Goal: Task Accomplishment & Management: Use online tool/utility

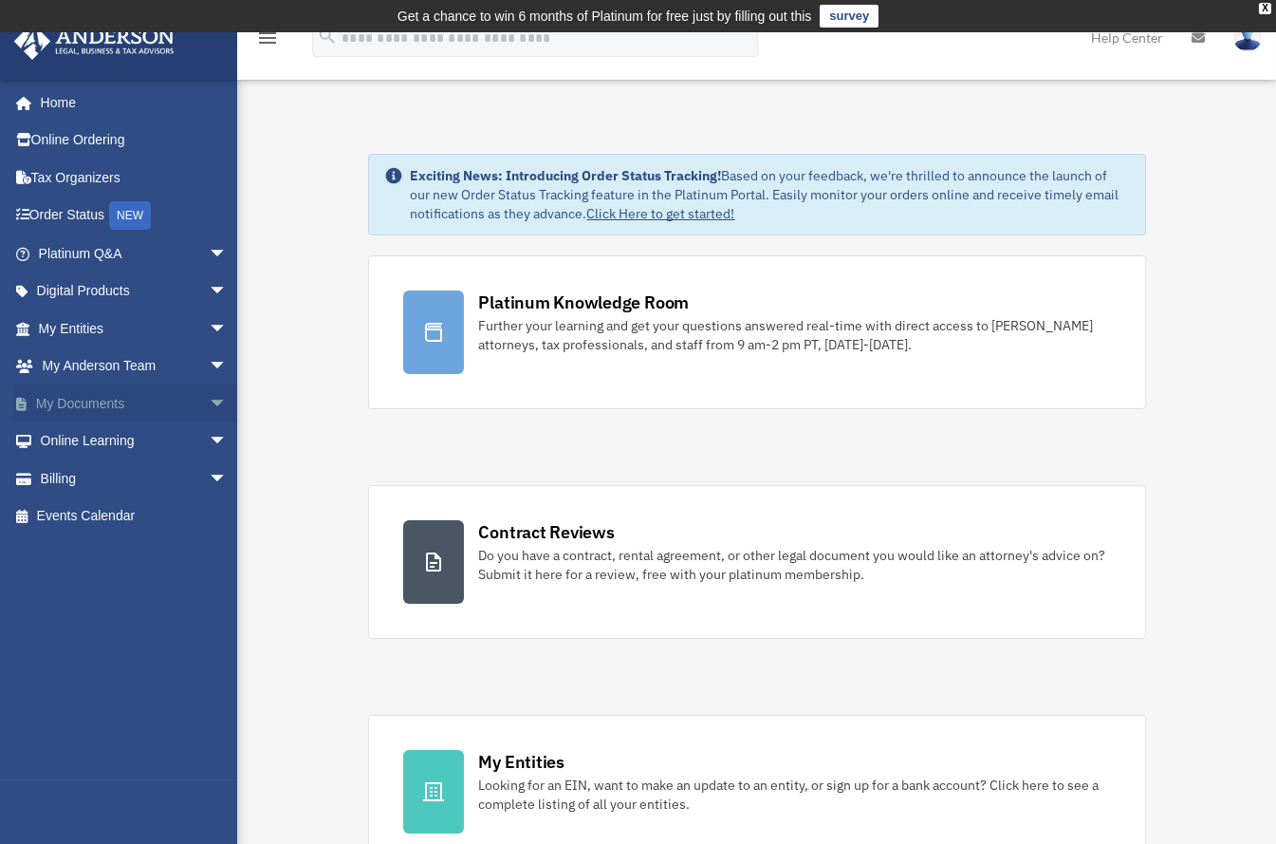
click at [209, 392] on span "arrow_drop_down" at bounding box center [228, 403] width 38 height 39
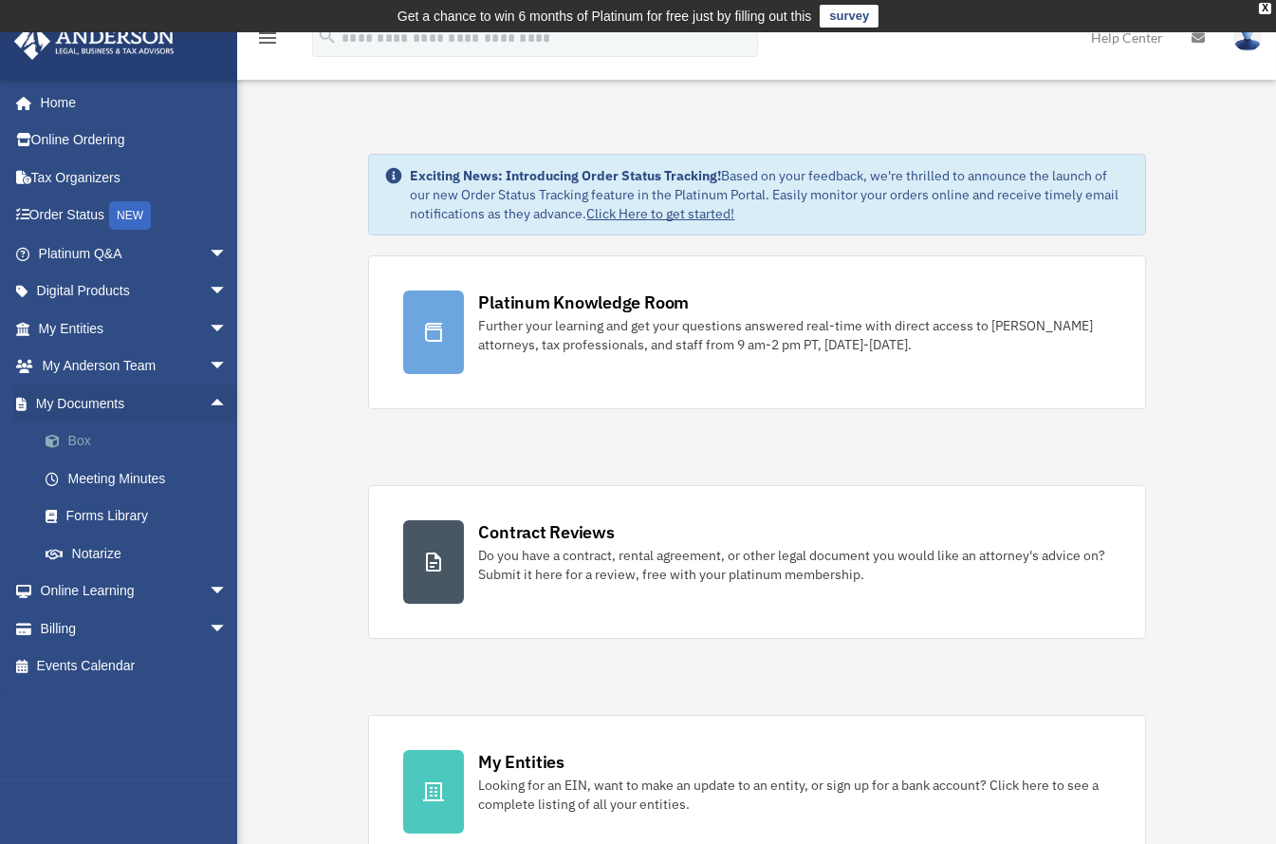
click at [82, 433] on link "Box" at bounding box center [142, 441] width 230 height 38
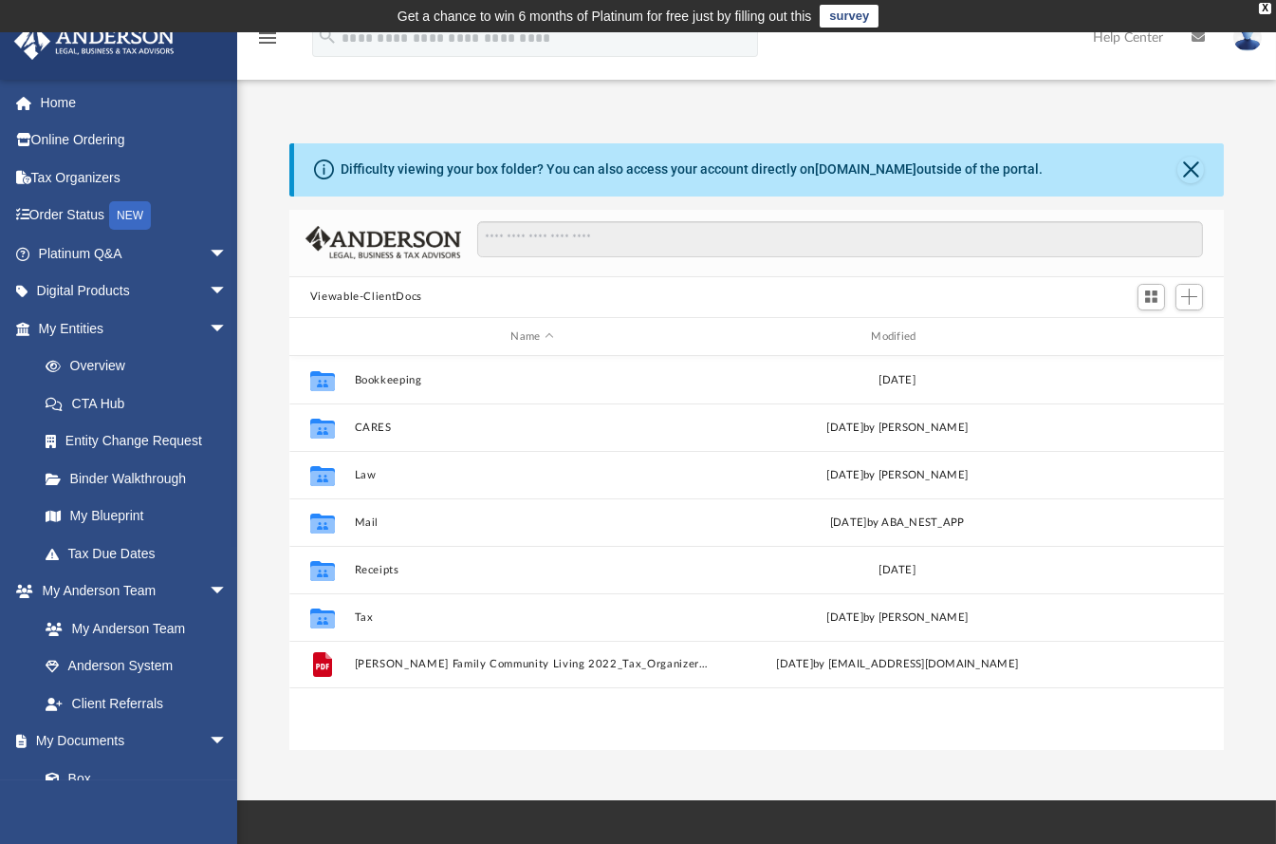
scroll to position [412, 916]
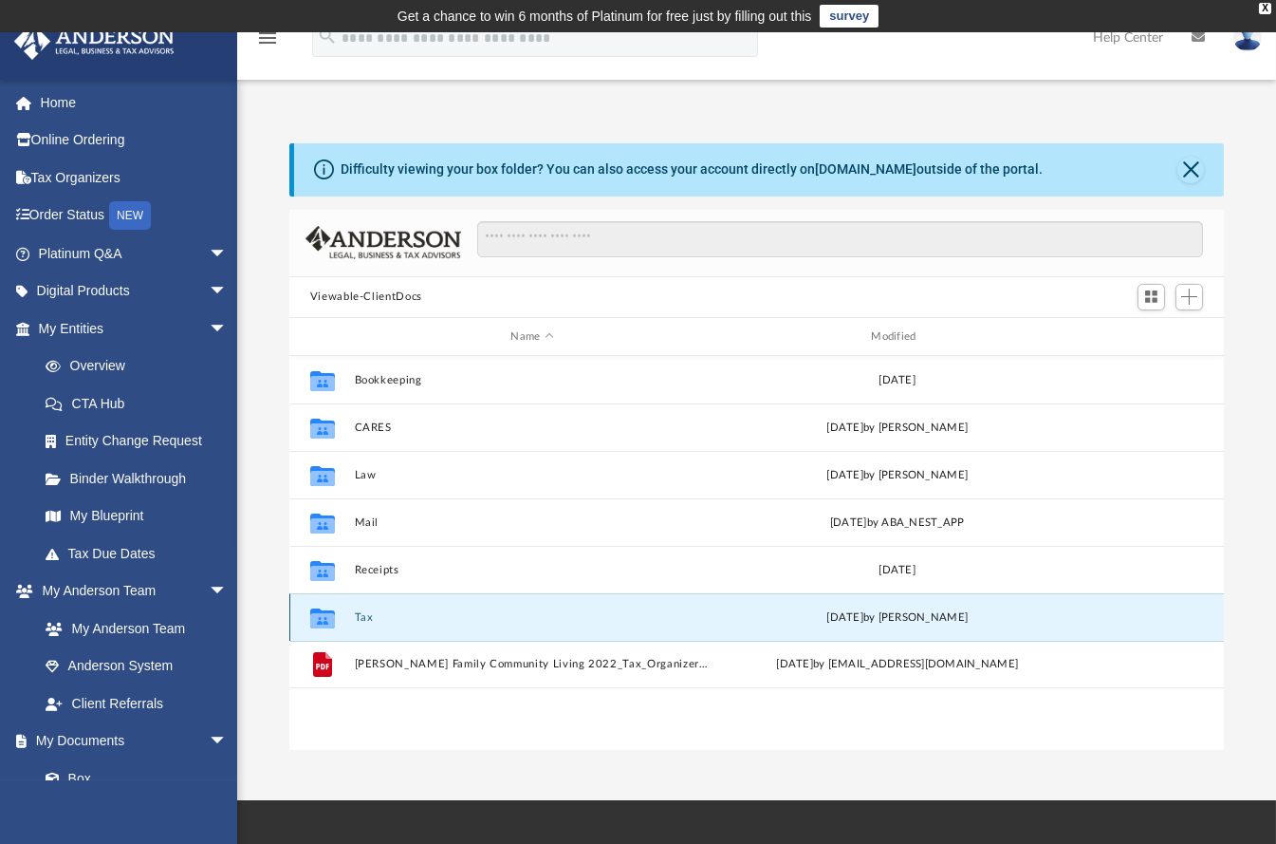
click at [369, 615] on button "Tax" at bounding box center [532, 617] width 357 height 12
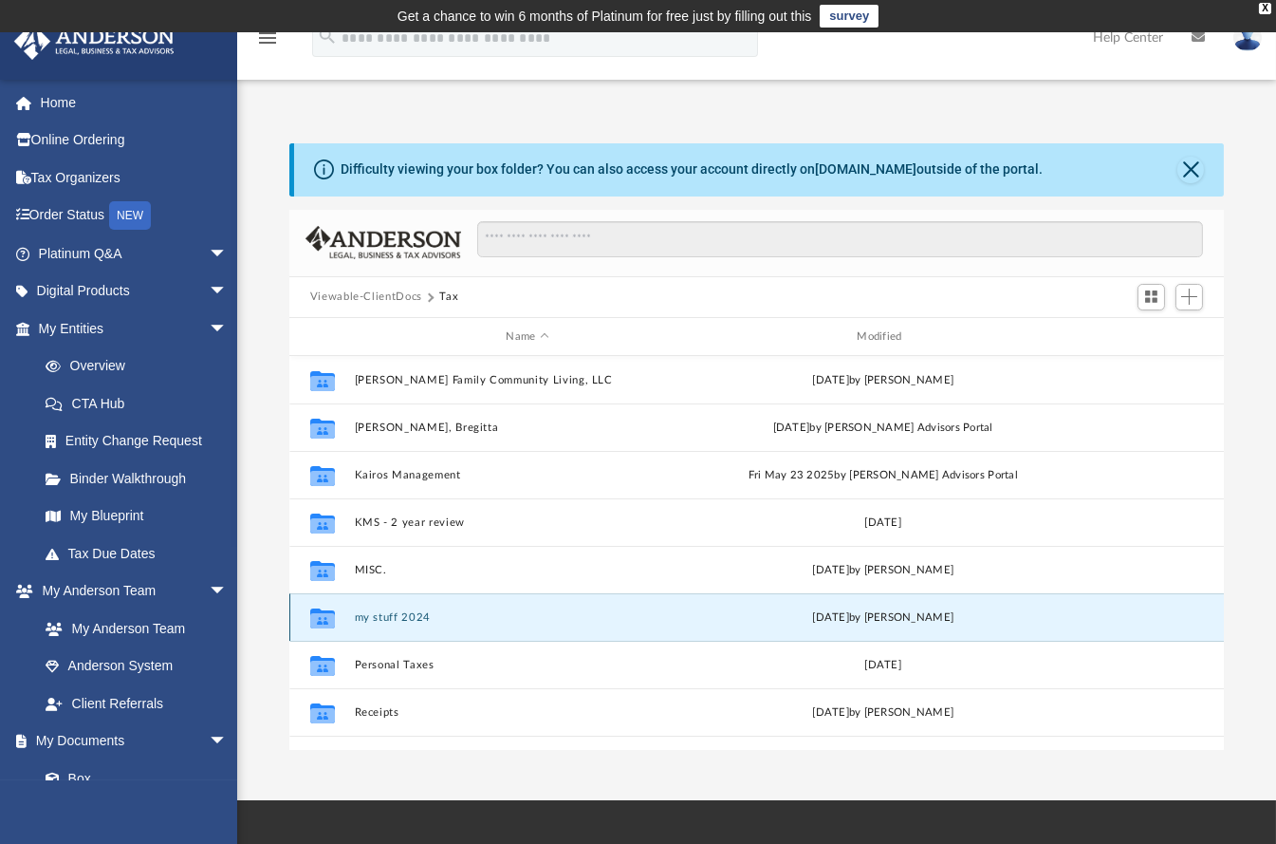
click at [586, 618] on button "my stuff 2024" at bounding box center [527, 617] width 347 height 12
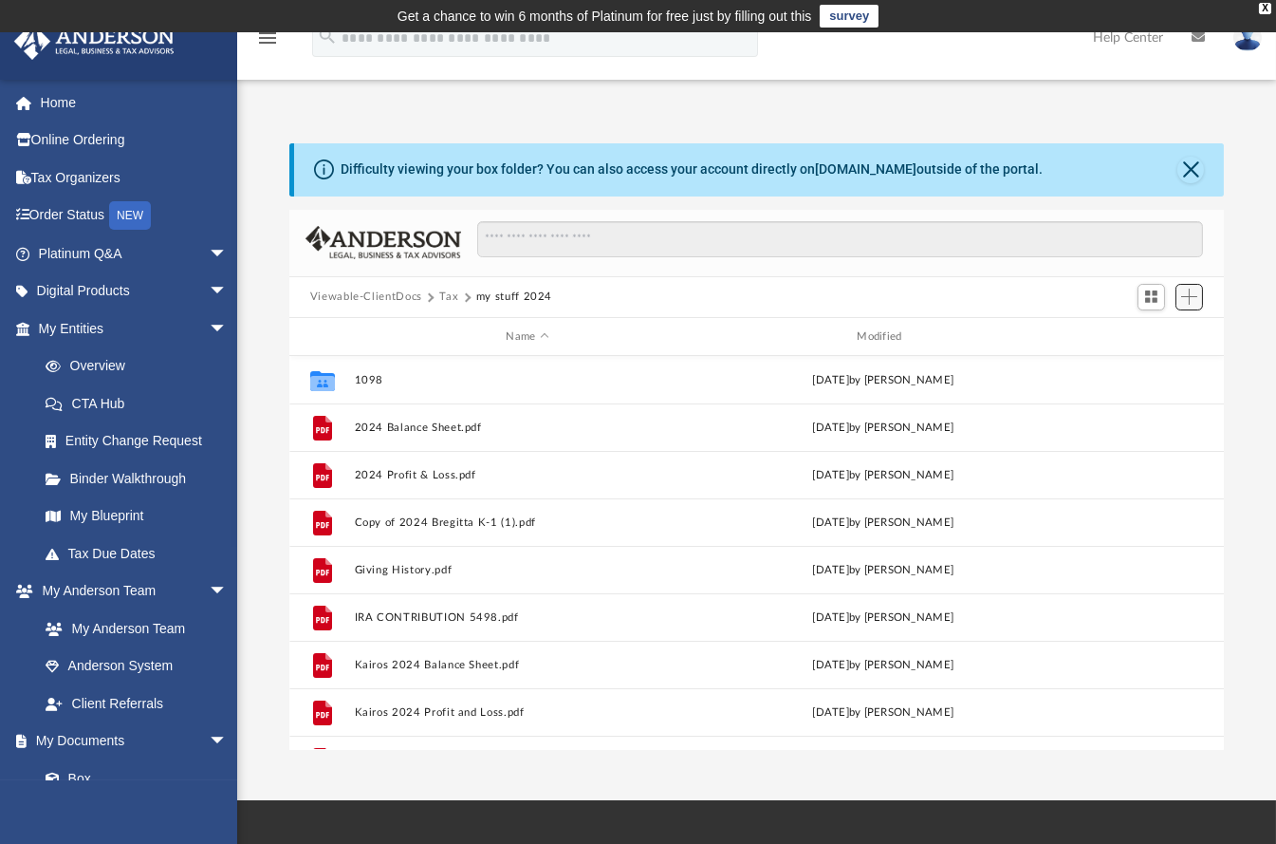
click at [1187, 296] on span "Add" at bounding box center [1189, 296] width 16 height 16
click at [1147, 331] on li "Upload" at bounding box center [1162, 335] width 61 height 20
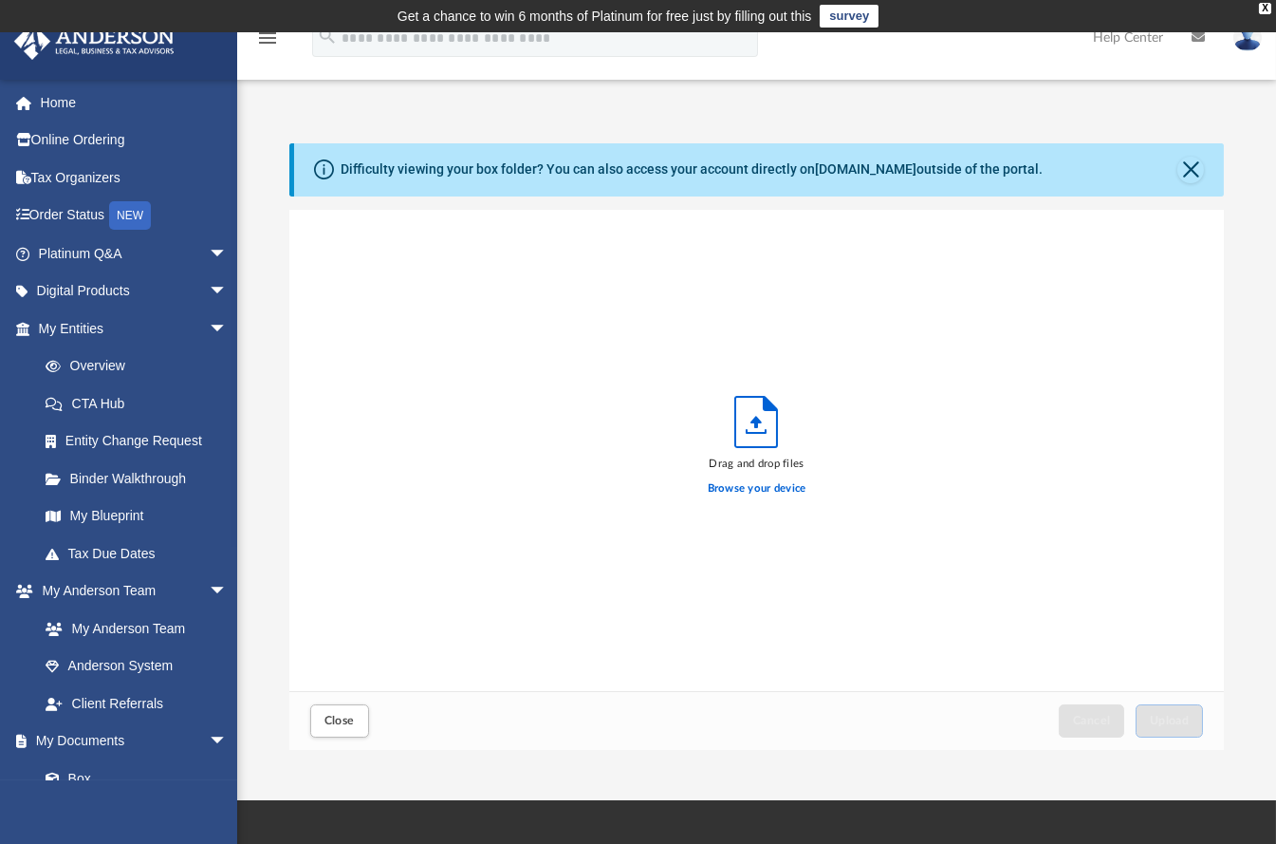
scroll to position [462, 916]
click at [746, 486] on label "Browse your device" at bounding box center [757, 488] width 99 height 17
click at [0, 0] on input "Browse your device" at bounding box center [0, 0] width 0 height 0
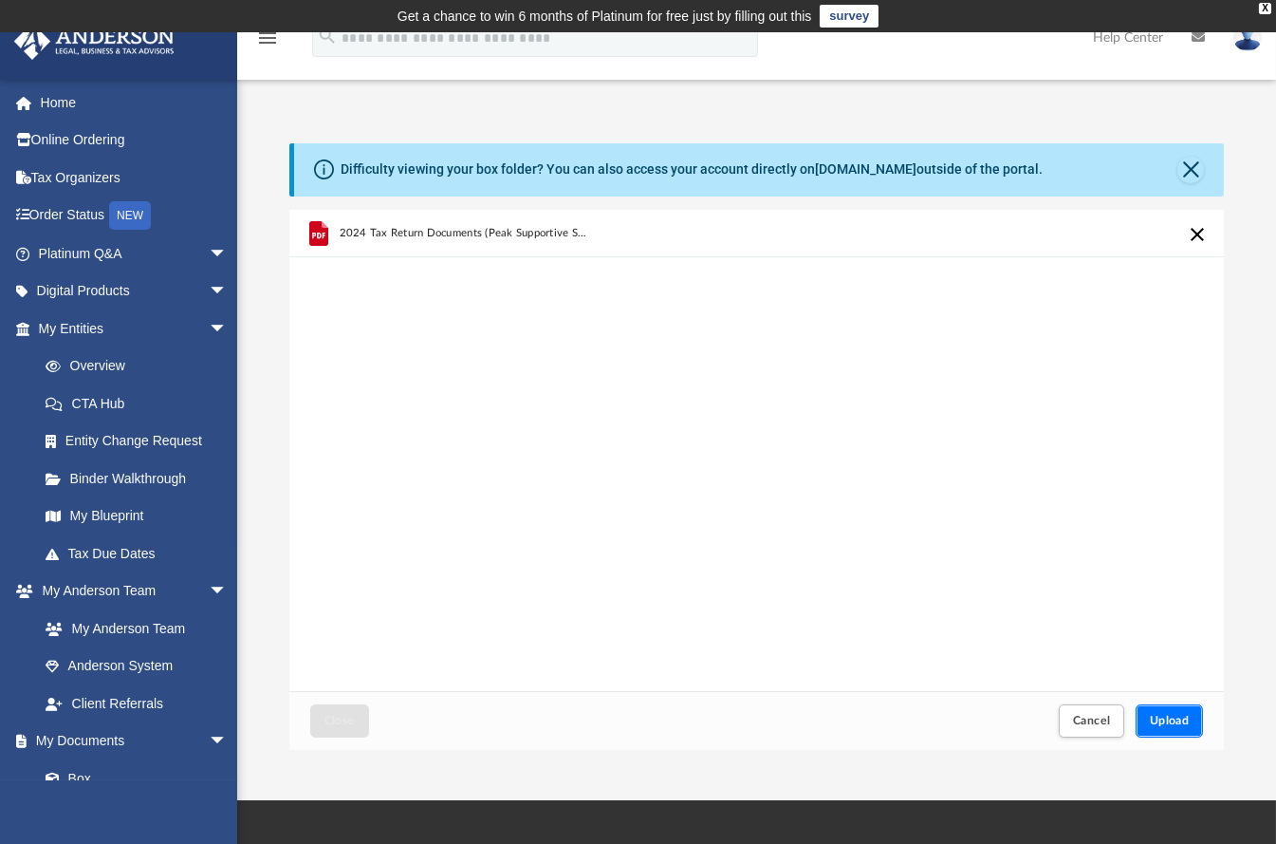
click at [1172, 720] on span "Upload" at bounding box center [1170, 720] width 40 height 11
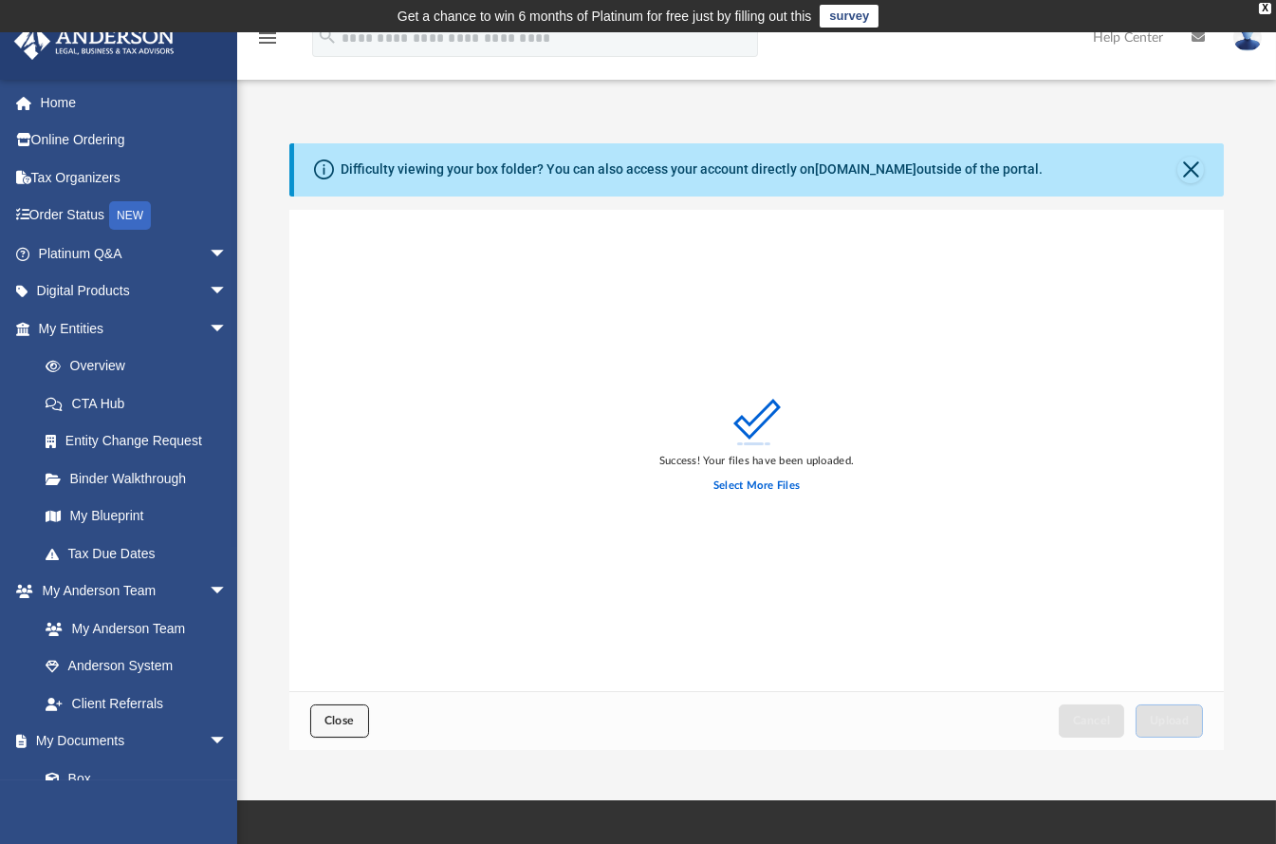
click at [336, 716] on span "Close" at bounding box center [340, 720] width 30 height 11
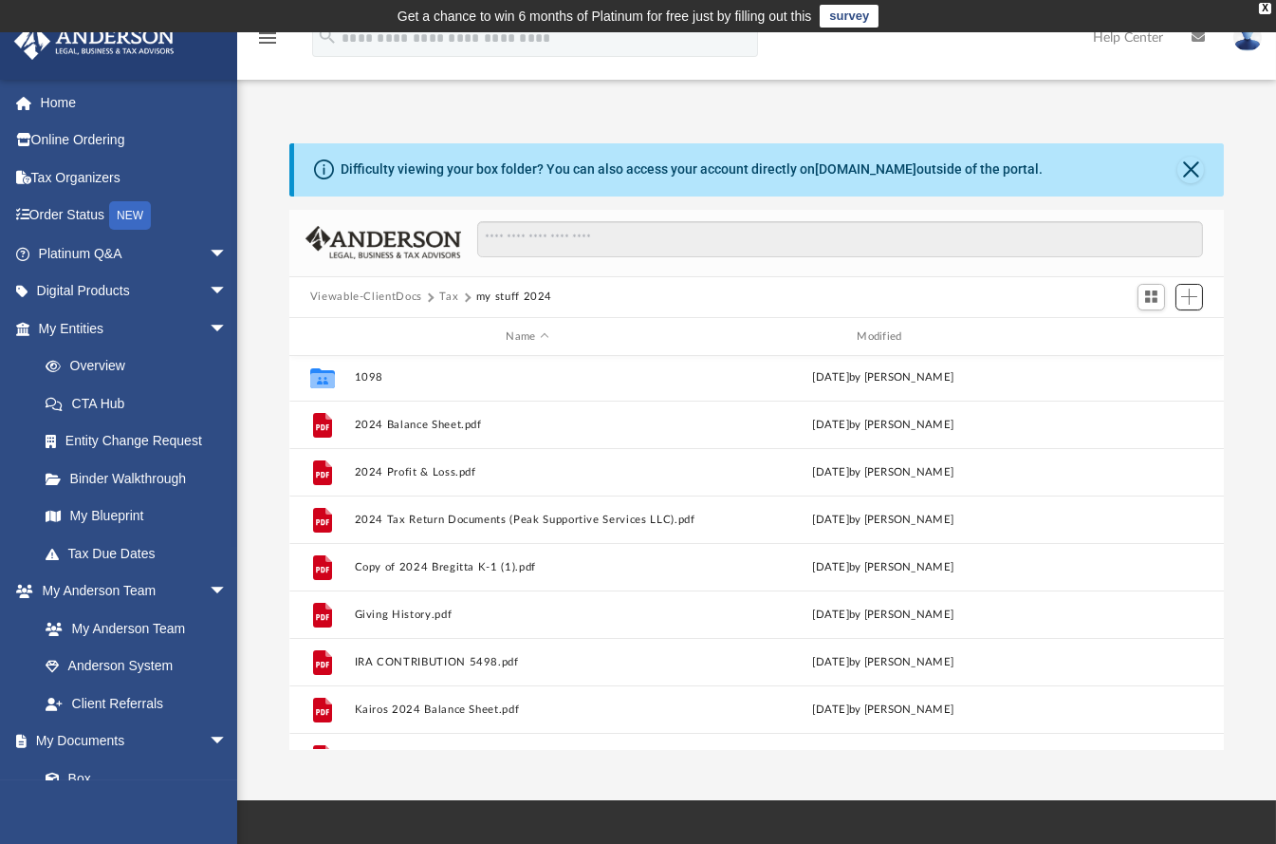
scroll to position [0, 0]
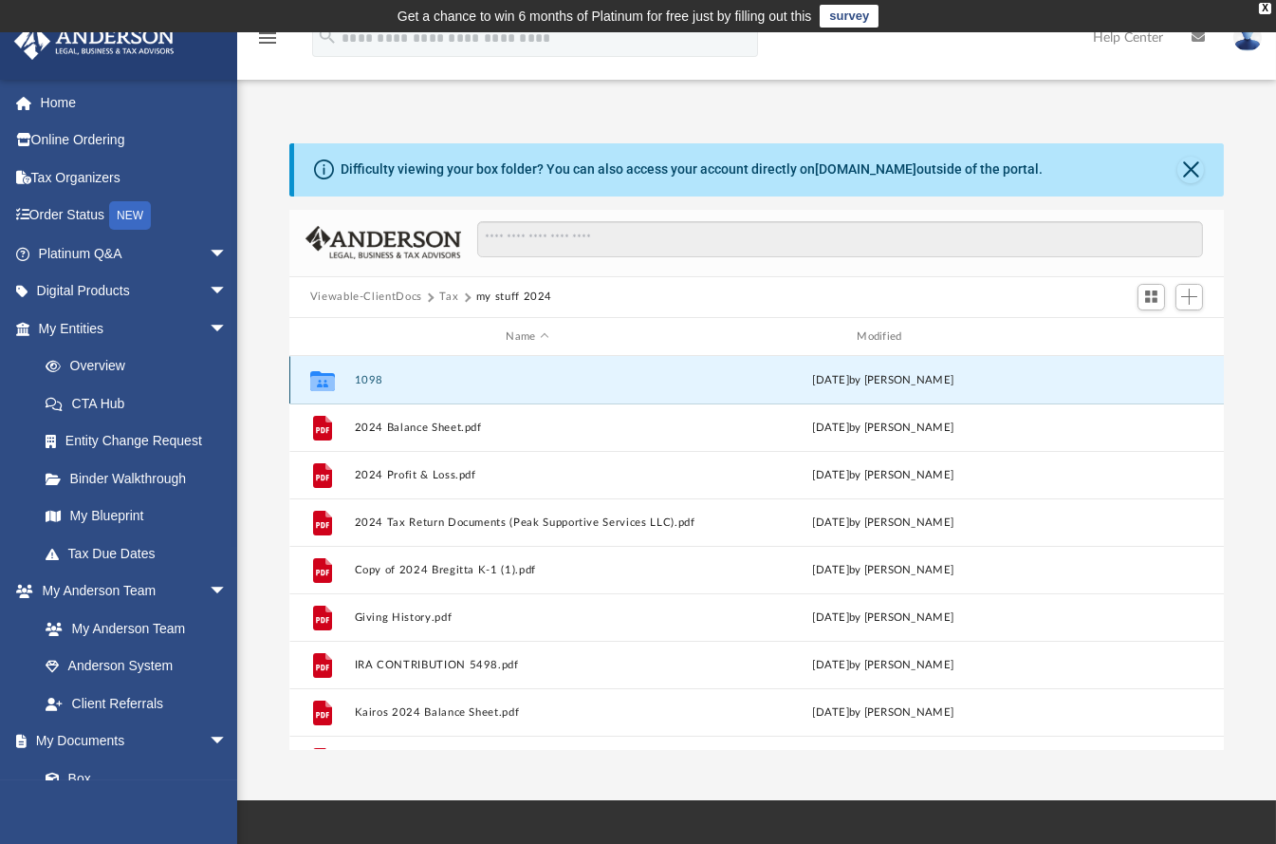
click at [368, 377] on button "1098" at bounding box center [527, 380] width 347 height 12
